Goal: Find contact information: Find contact information

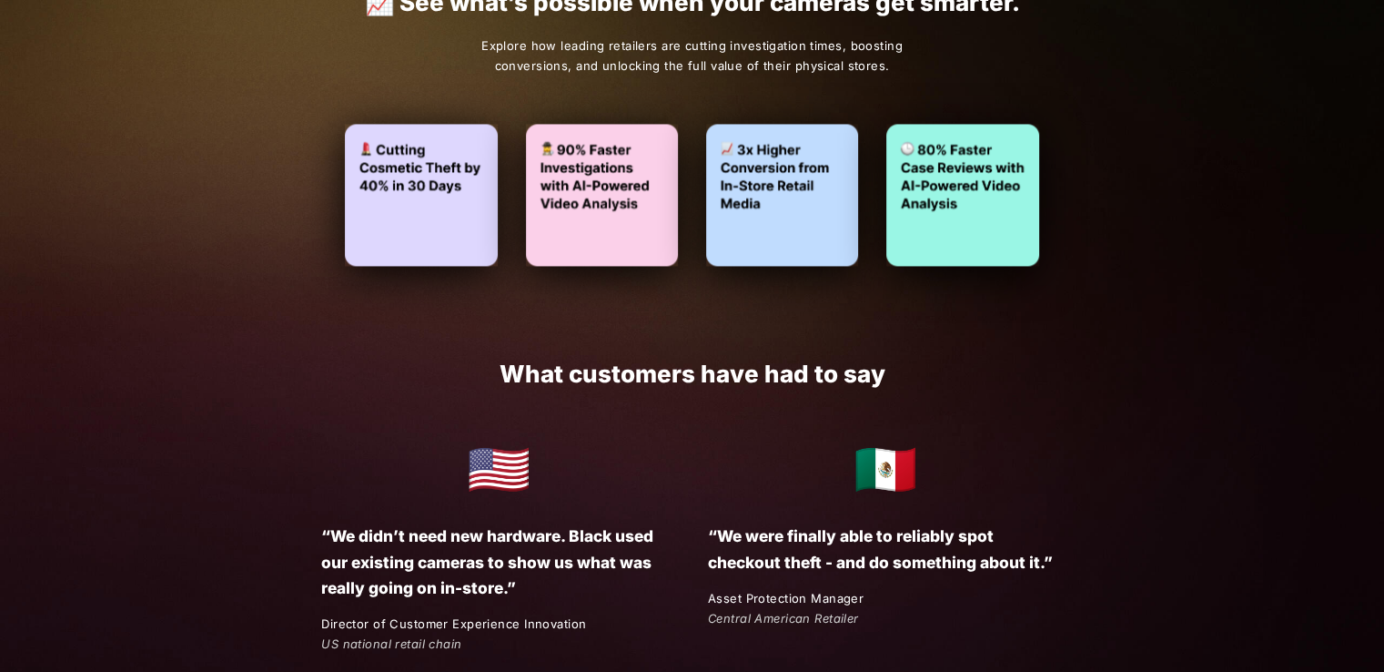
scroll to position [2680, 0]
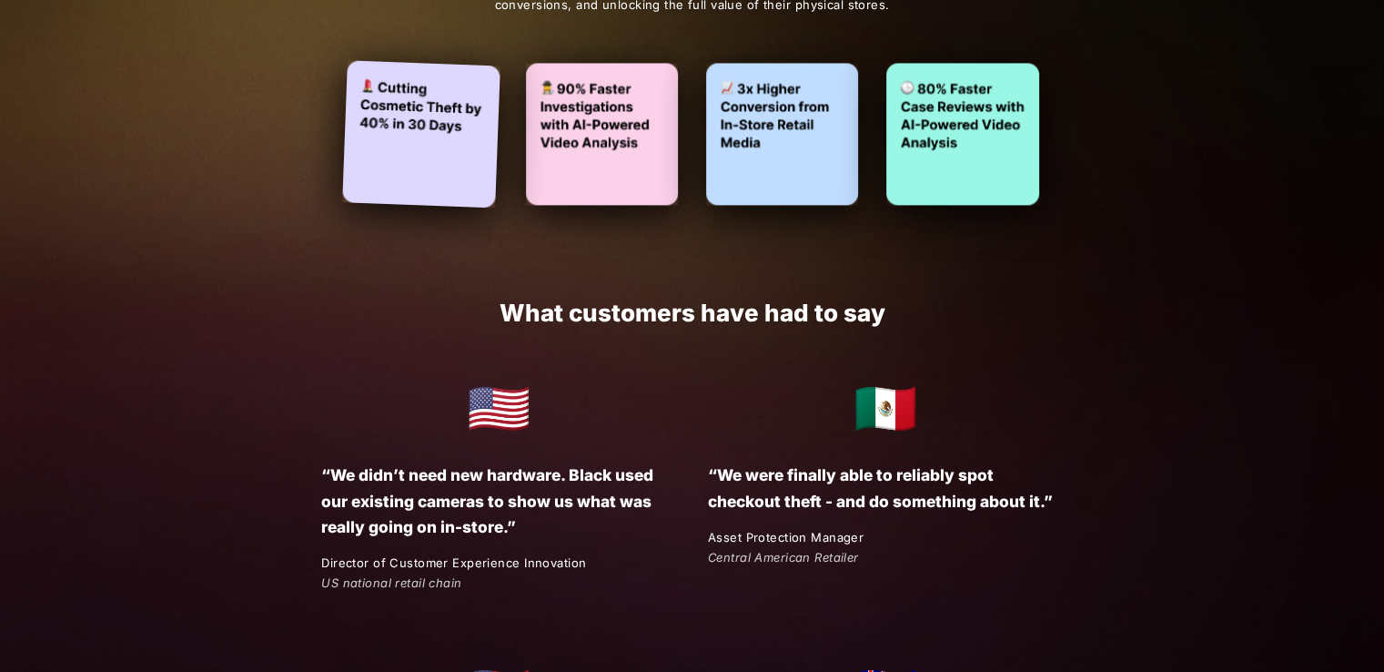
click at [472, 136] on img at bounding box center [421, 133] width 157 height 147
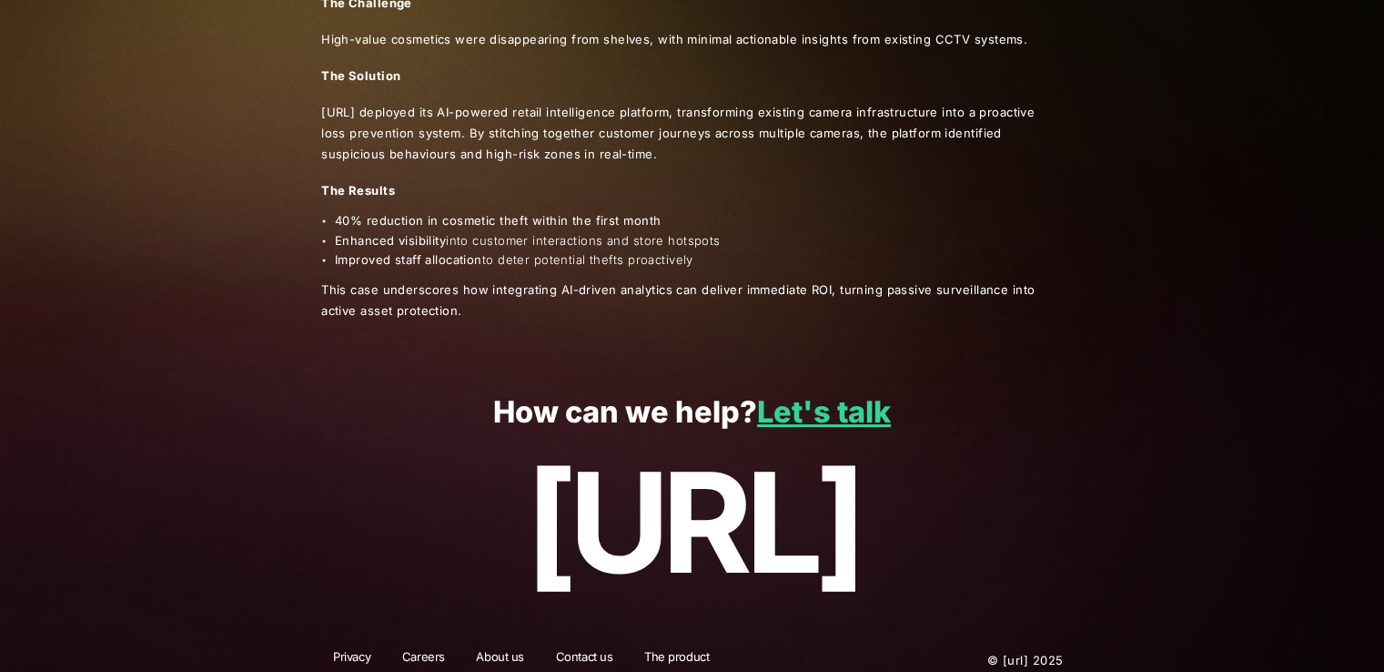
scroll to position [251, 0]
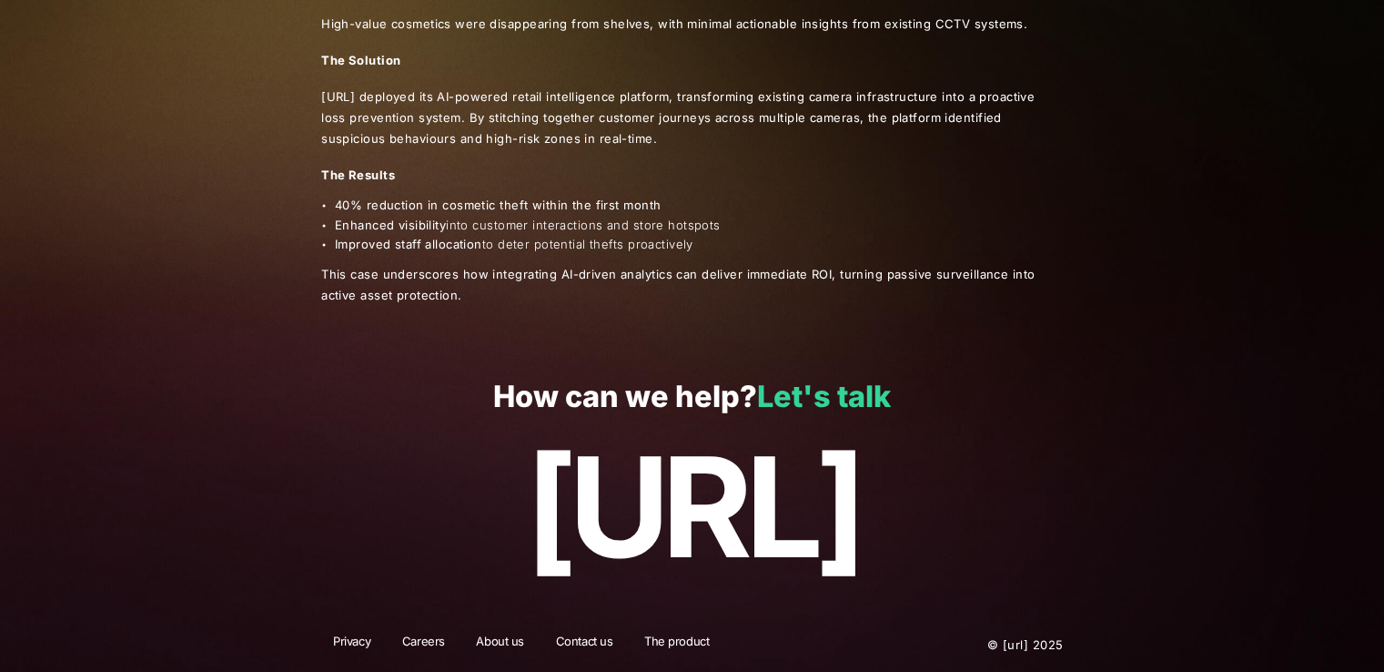
click at [830, 397] on link "Let's talk" at bounding box center [824, 396] width 134 height 35
